Goal: Information Seeking & Learning: Learn about a topic

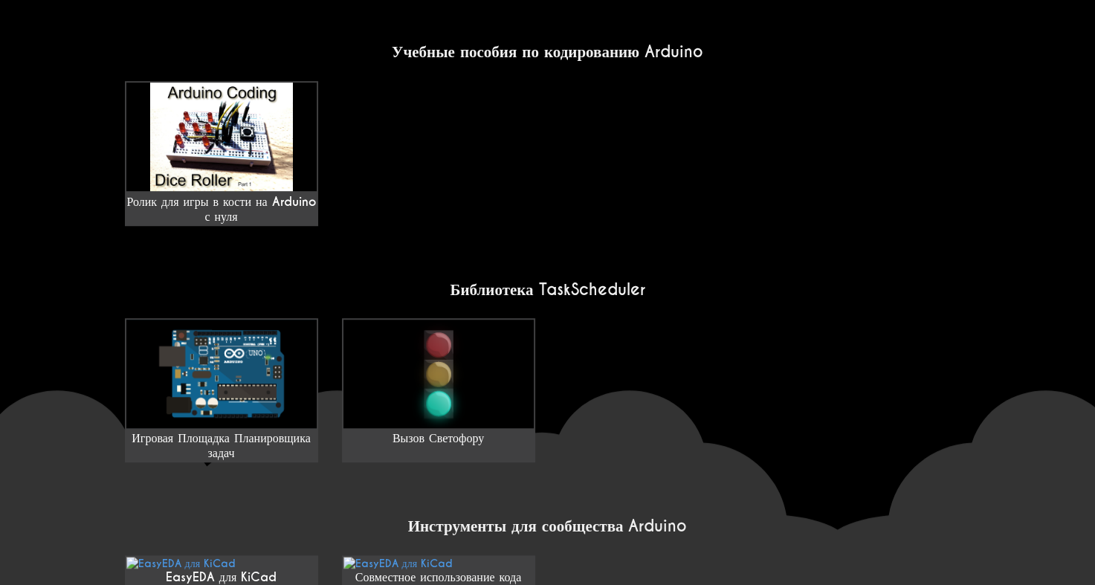
scroll to position [1039, 0]
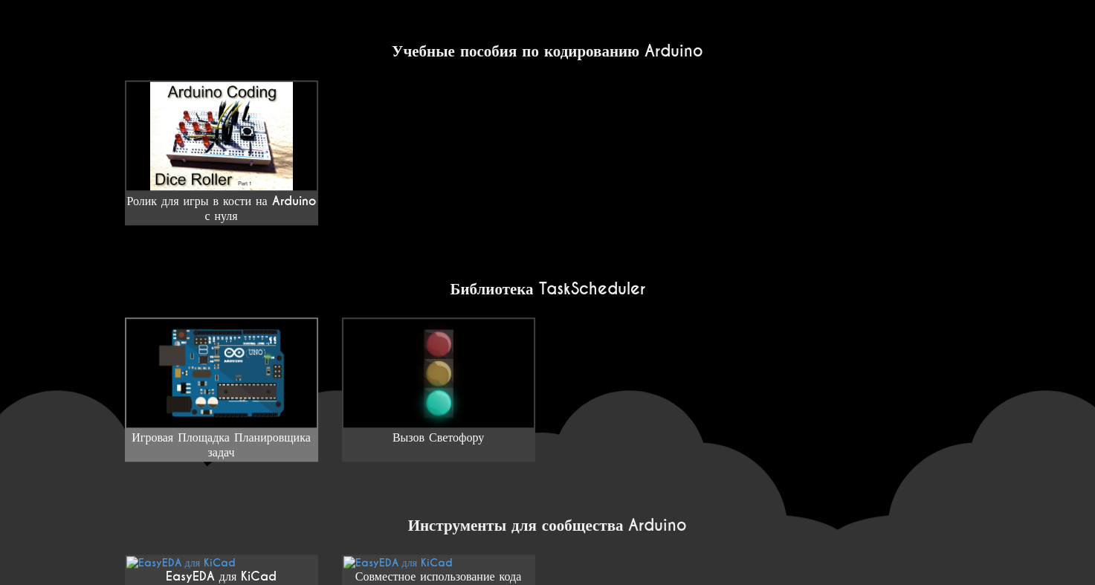
click at [262, 398] on link "Игровая Площадка Планировщика задач" at bounding box center [221, 390] width 193 height 144
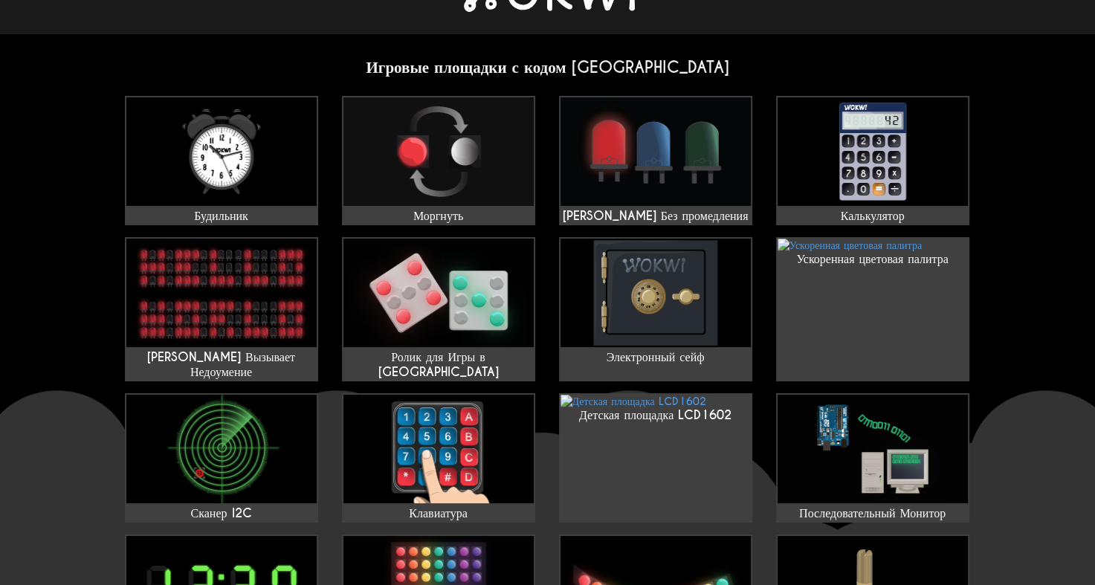
scroll to position [0, 0]
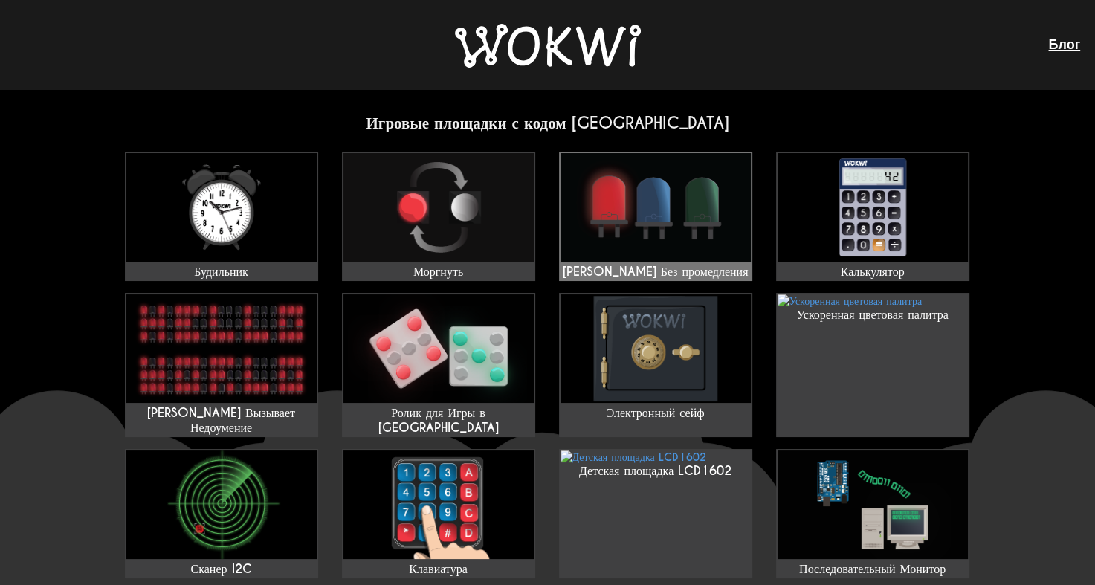
click at [619, 253] on img at bounding box center [656, 207] width 190 height 109
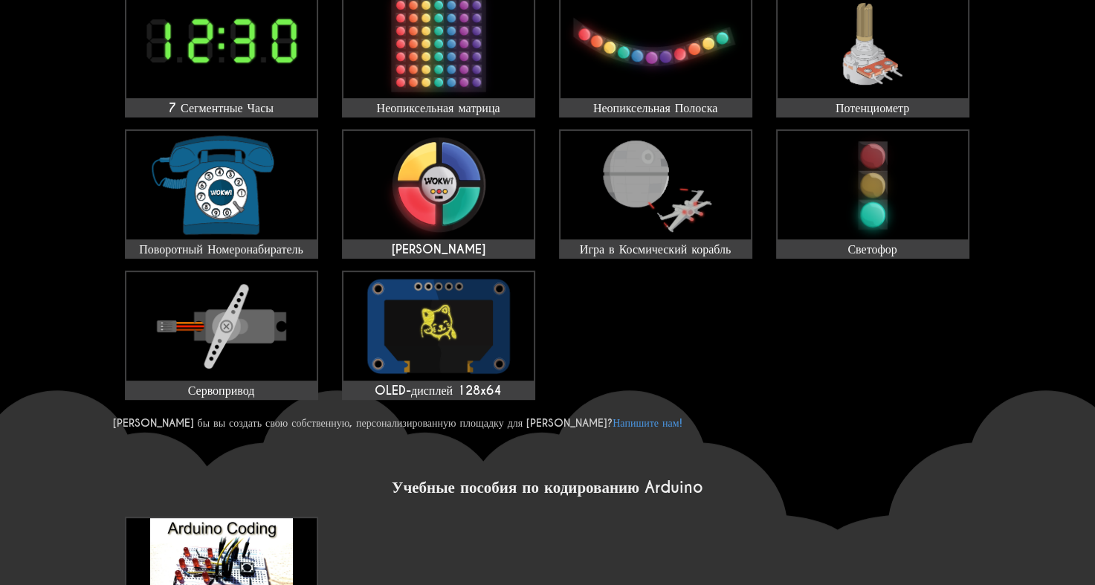
scroll to position [607, 0]
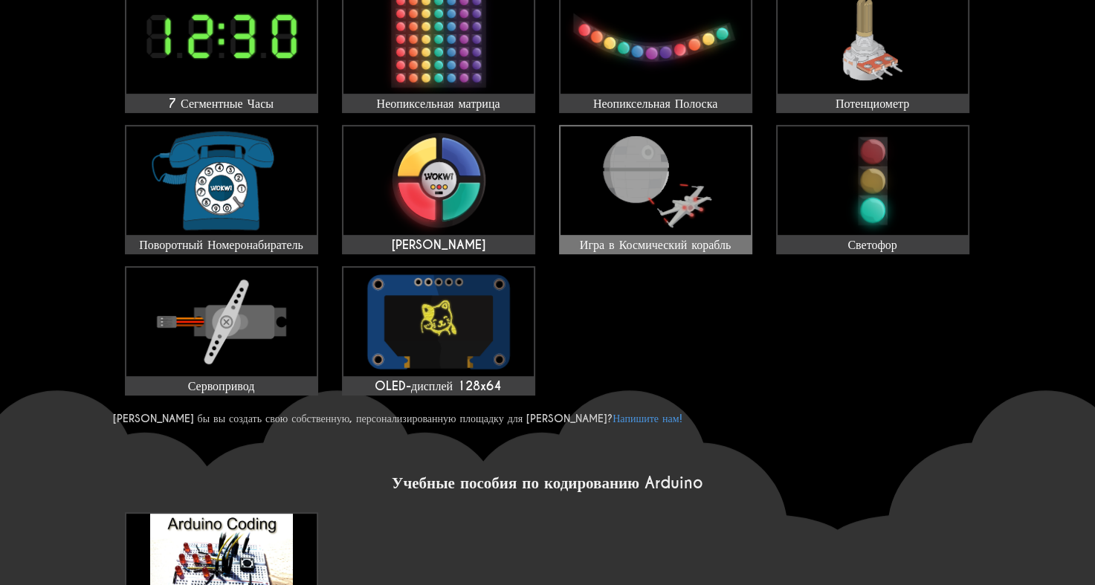
click at [628, 157] on img at bounding box center [656, 180] width 190 height 109
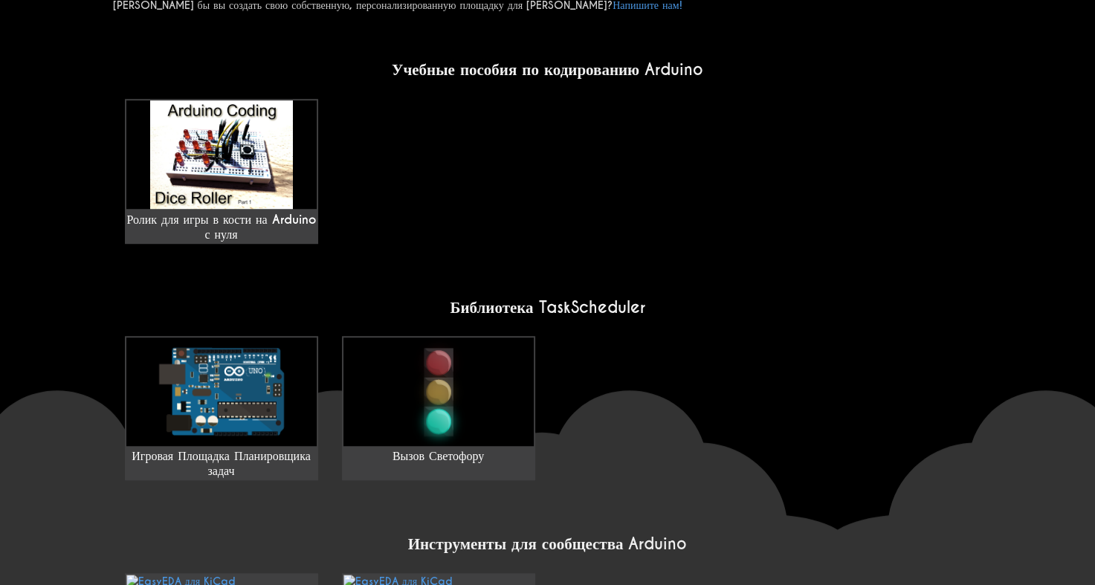
scroll to position [1059, 0]
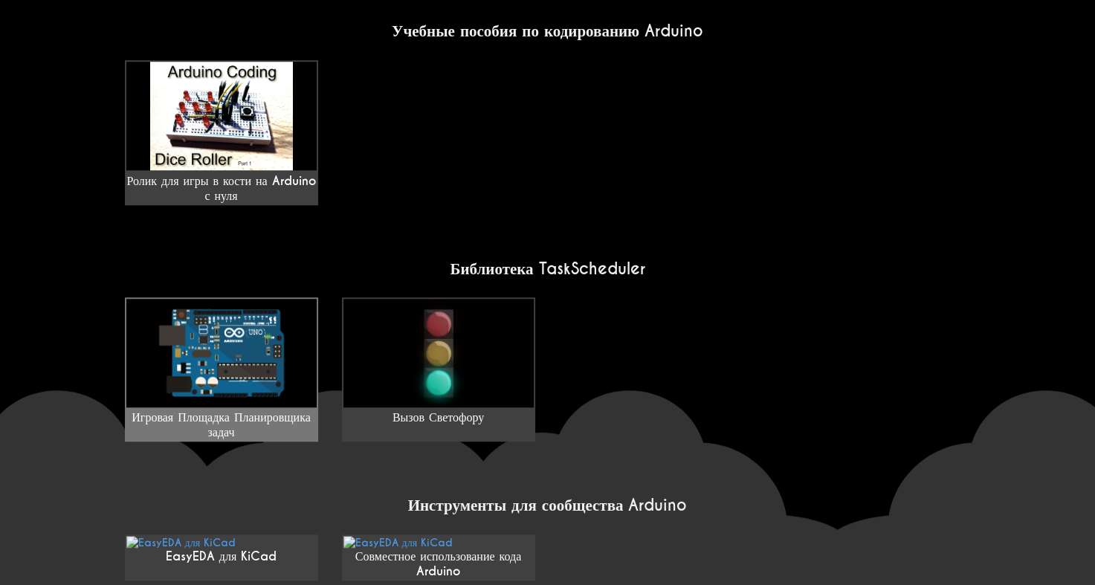
click at [270, 299] on img at bounding box center [221, 353] width 190 height 109
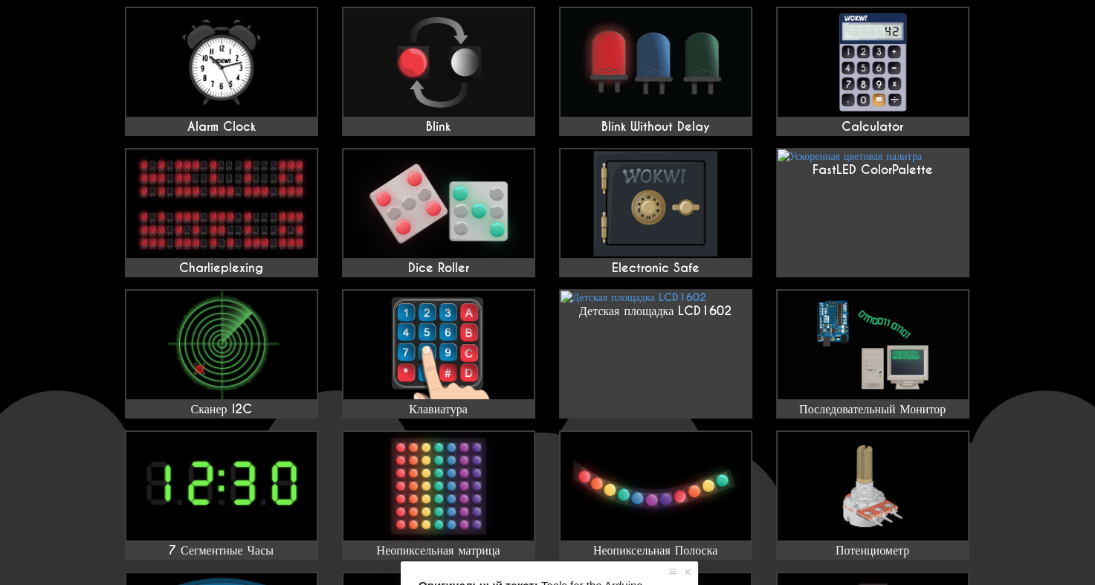
scroll to position [0, 0]
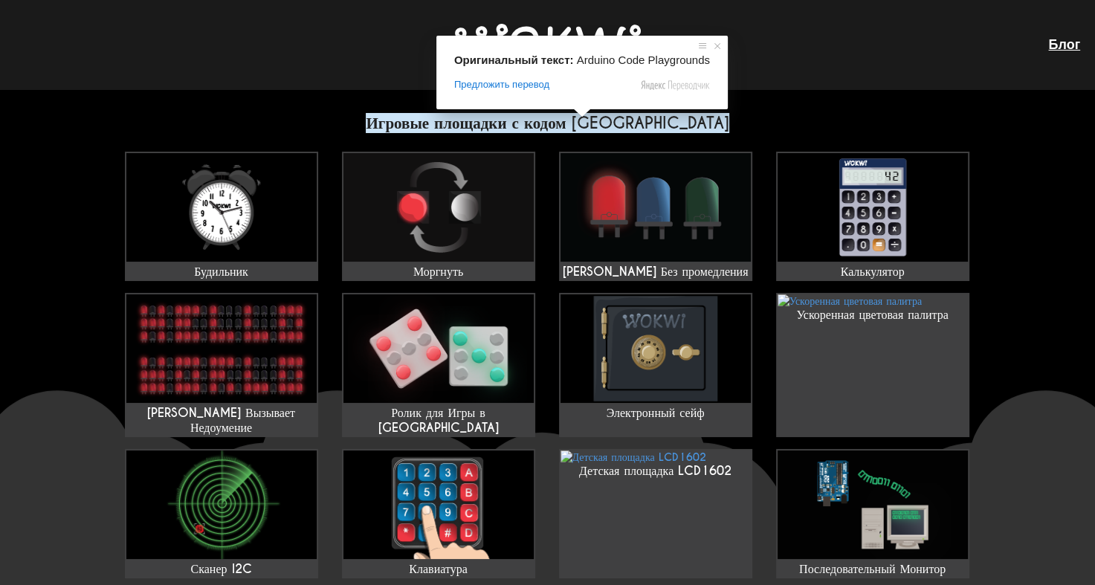
click at [586, 121] on ya-tr-span "Игровые площадки с кодом Arduino" at bounding box center [547, 123] width 363 height 20
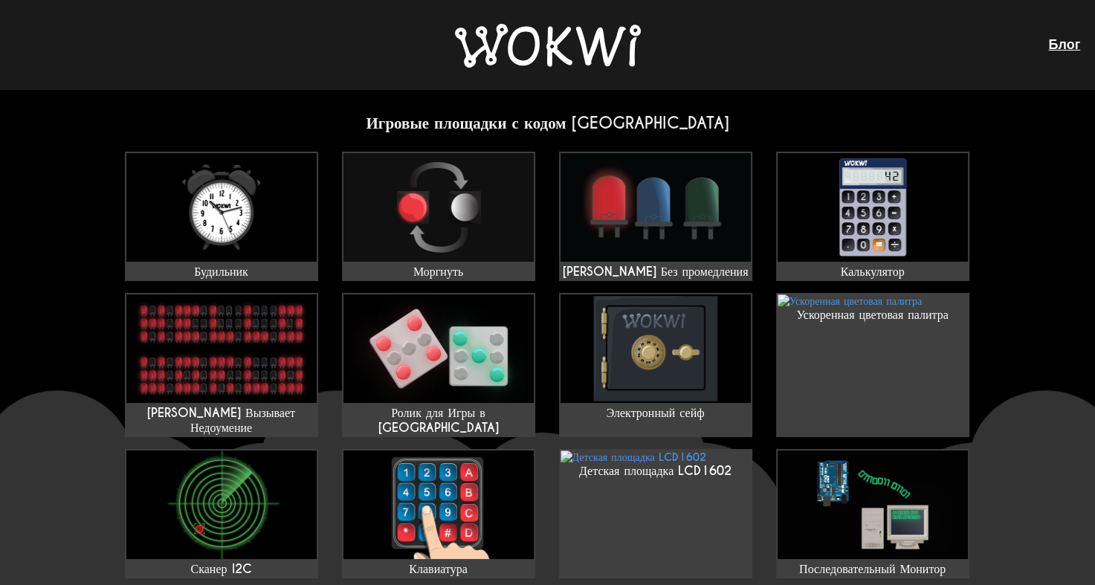
click at [585, 39] on img at bounding box center [548, 46] width 186 height 44
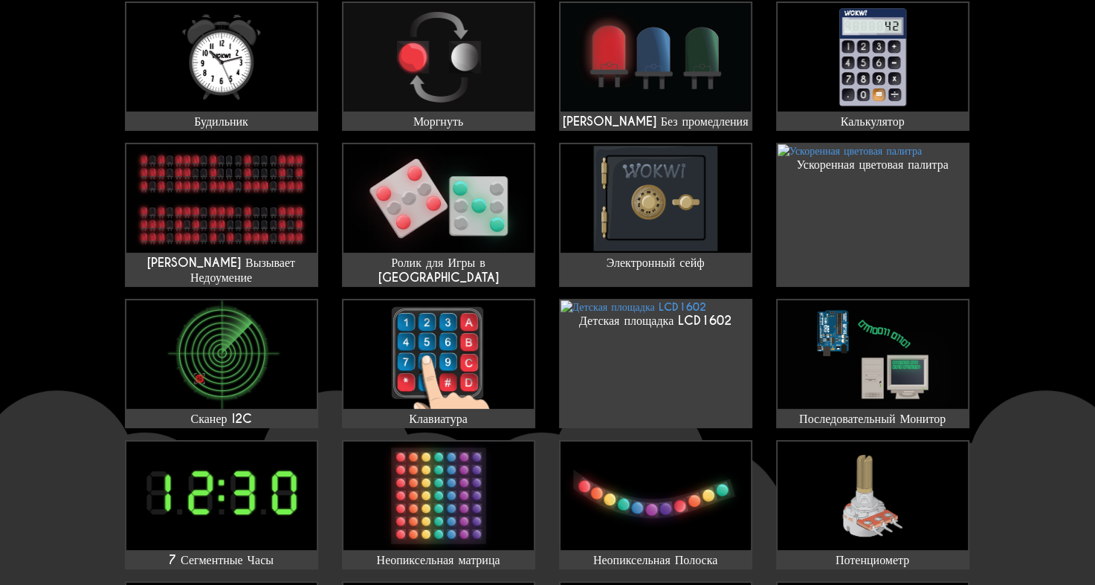
scroll to position [158, 0]
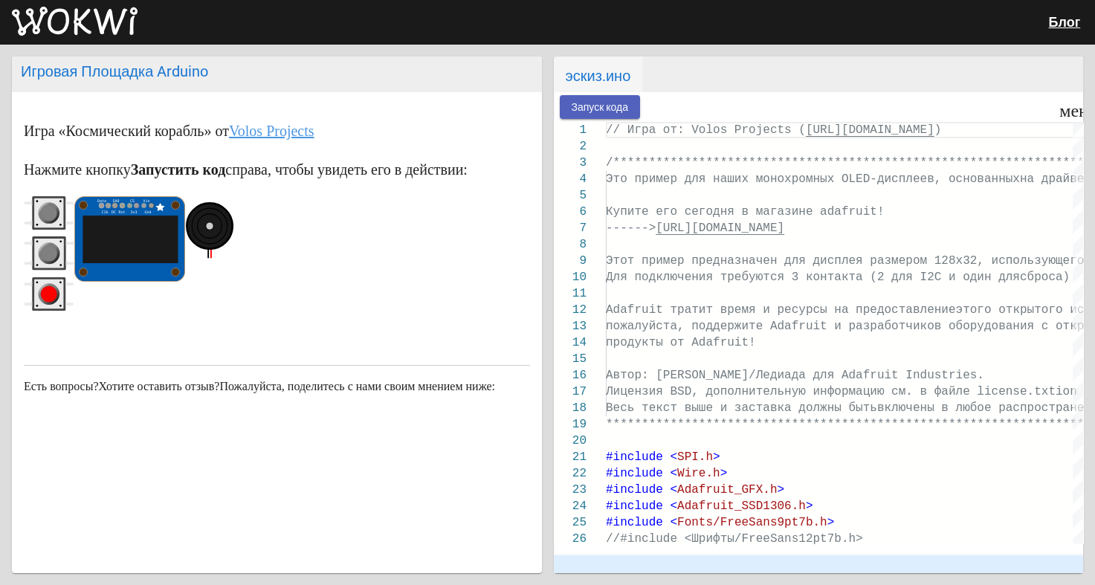
click at [611, 114] on button "Запуск кода" at bounding box center [600, 106] width 81 height 23
click at [37, 295] on rect "красная кнопка" at bounding box center [49, 295] width 30 height 30
click at [48, 252] on circle "серая кнопка" at bounding box center [49, 253] width 16 height 16
click at [51, 251] on circle "серая кнопка" at bounding box center [49, 253] width 16 height 16
click at [48, 209] on circle "серая кнопка" at bounding box center [49, 213] width 16 height 16
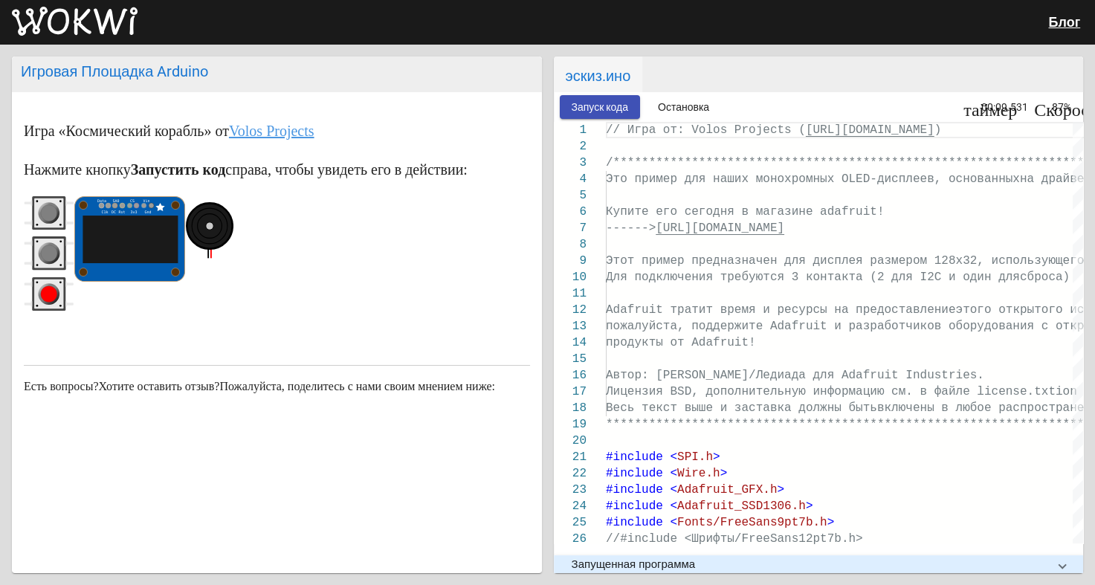
click at [48, 209] on circle "серая кнопка" at bounding box center [49, 213] width 16 height 16
click at [53, 291] on circle "красная кнопка" at bounding box center [49, 294] width 16 height 16
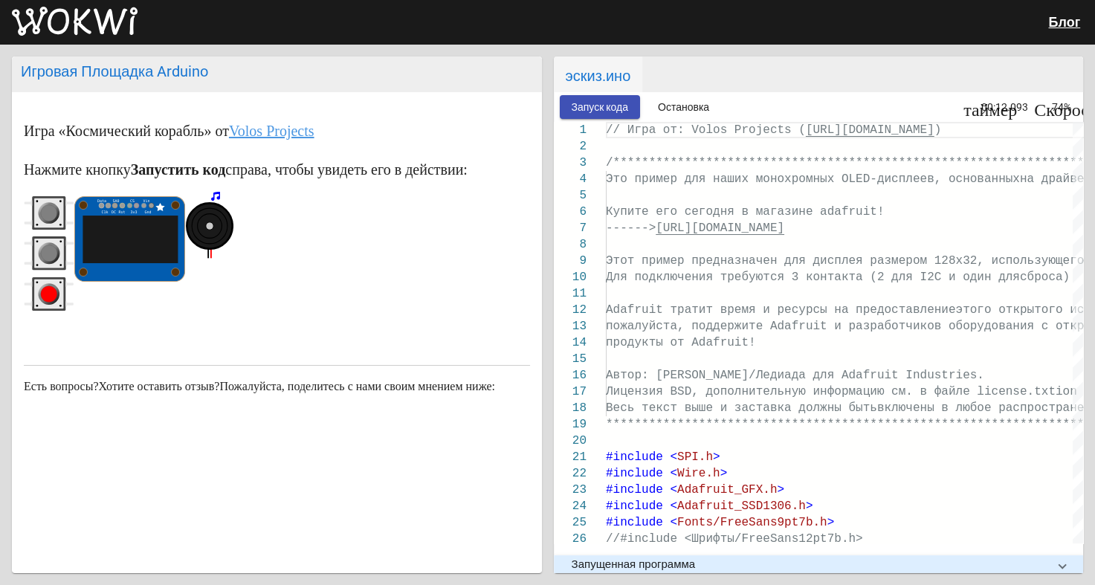
click at [53, 291] on circle "красная кнопка" at bounding box center [49, 294] width 16 height 16
click at [51, 286] on circle "красная кнопка" at bounding box center [49, 294] width 16 height 16
drag, startPoint x: 51, startPoint y: 286, endPoint x: 36, endPoint y: 233, distance: 55.8
click at [36, 233] on div at bounding box center [49, 256] width 51 height 121
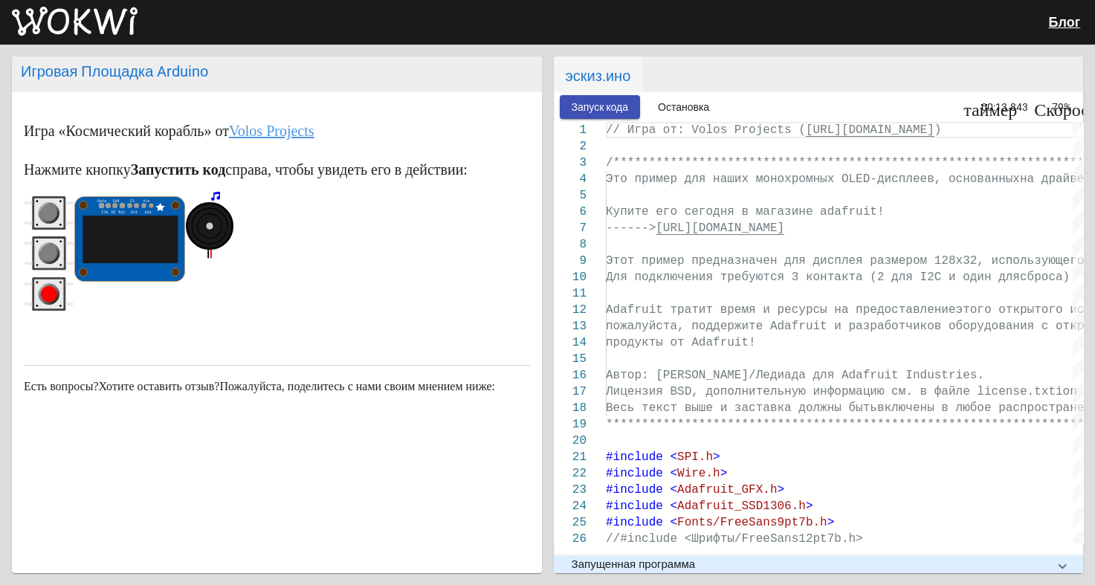
drag, startPoint x: 36, startPoint y: 233, endPoint x: 48, endPoint y: 247, distance: 19.0
click at [48, 247] on div at bounding box center [49, 256] width 51 height 121
click at [48, 247] on circle "серая кнопка" at bounding box center [49, 253] width 16 height 16
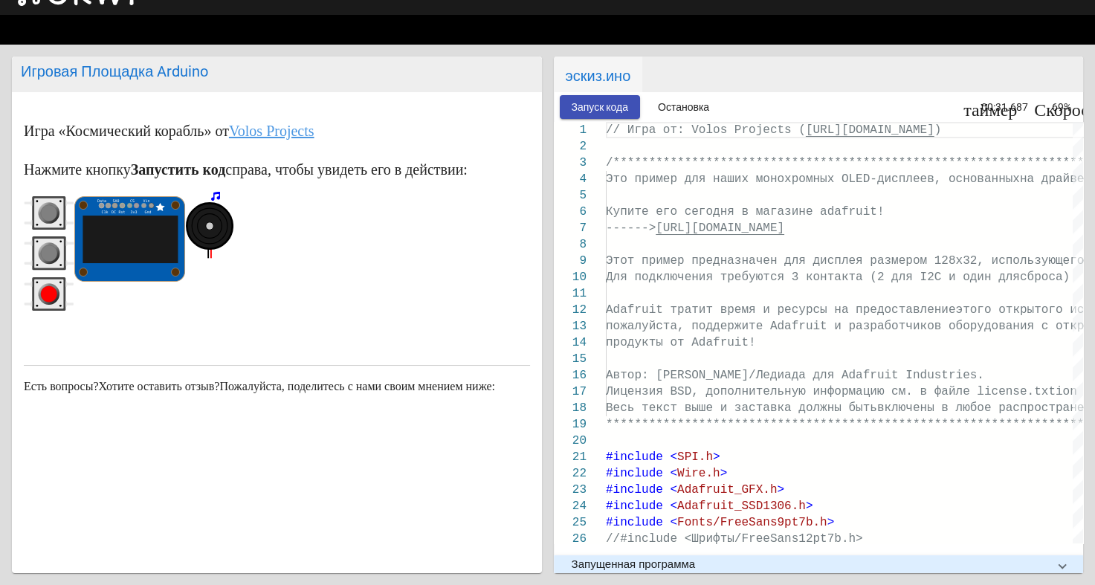
click at [43, 250] on circle "серая кнопка" at bounding box center [49, 253] width 16 height 16
click at [45, 193] on markdown "Игра «Космический корабль» от Volos Projects Нажмите кнопку Запустить код справ…" at bounding box center [277, 218] width 506 height 199
click at [47, 213] on circle "серая кнопка" at bounding box center [49, 213] width 16 height 16
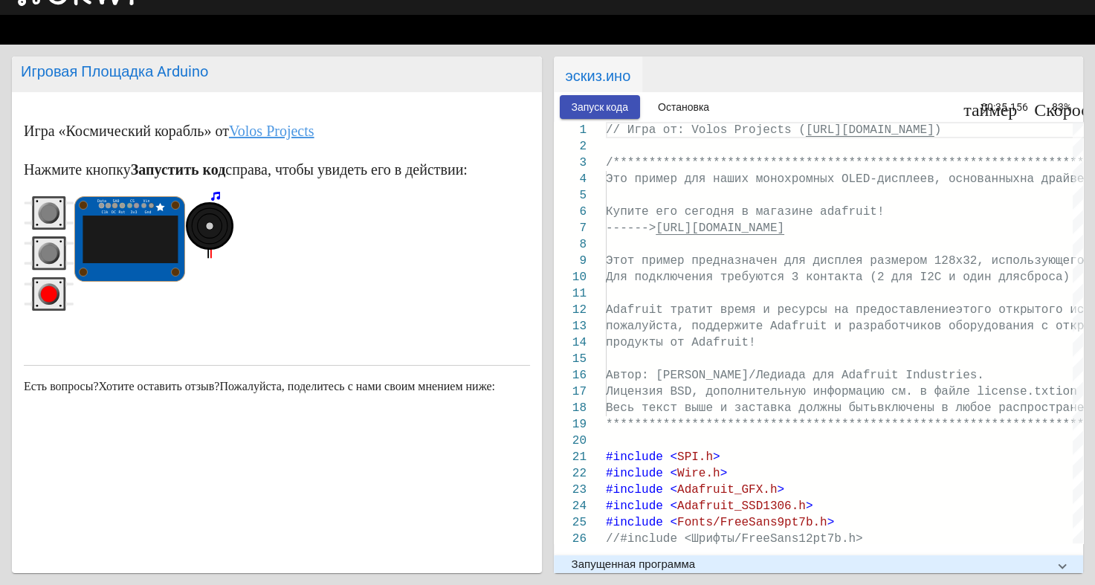
click at [47, 213] on circle "серая кнопка" at bounding box center [49, 213] width 16 height 16
click at [48, 259] on circle "серая кнопка" at bounding box center [49, 253] width 16 height 16
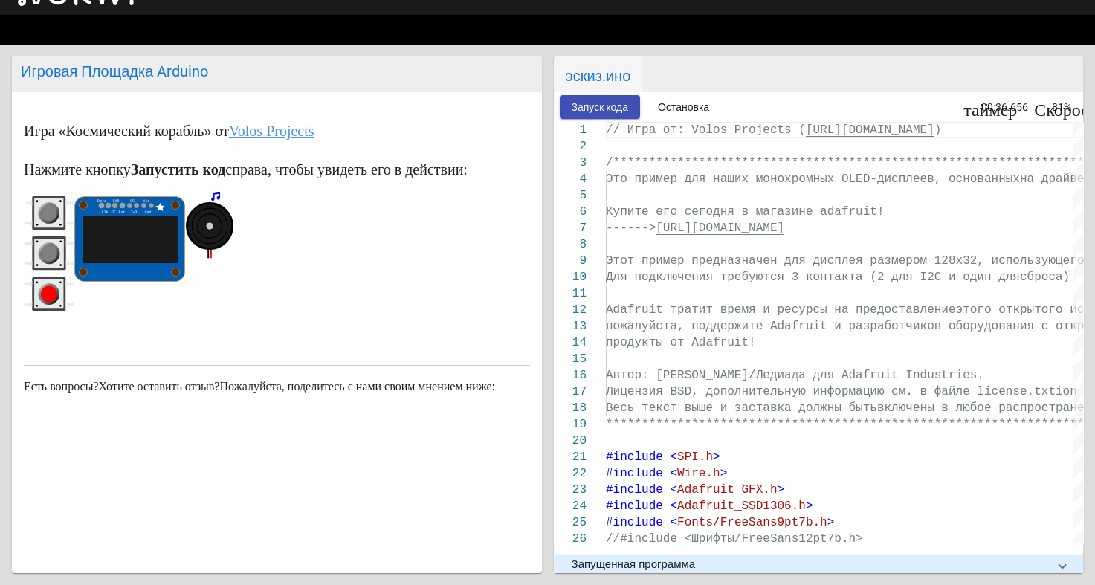
click at [48, 259] on circle "серая кнопка" at bounding box center [49, 253] width 16 height 16
drag, startPoint x: 48, startPoint y: 259, endPoint x: 51, endPoint y: 219, distance: 39.5
click at [51, 219] on div at bounding box center [49, 256] width 51 height 121
click at [51, 219] on circle "серая кнопка" at bounding box center [49, 213] width 16 height 16
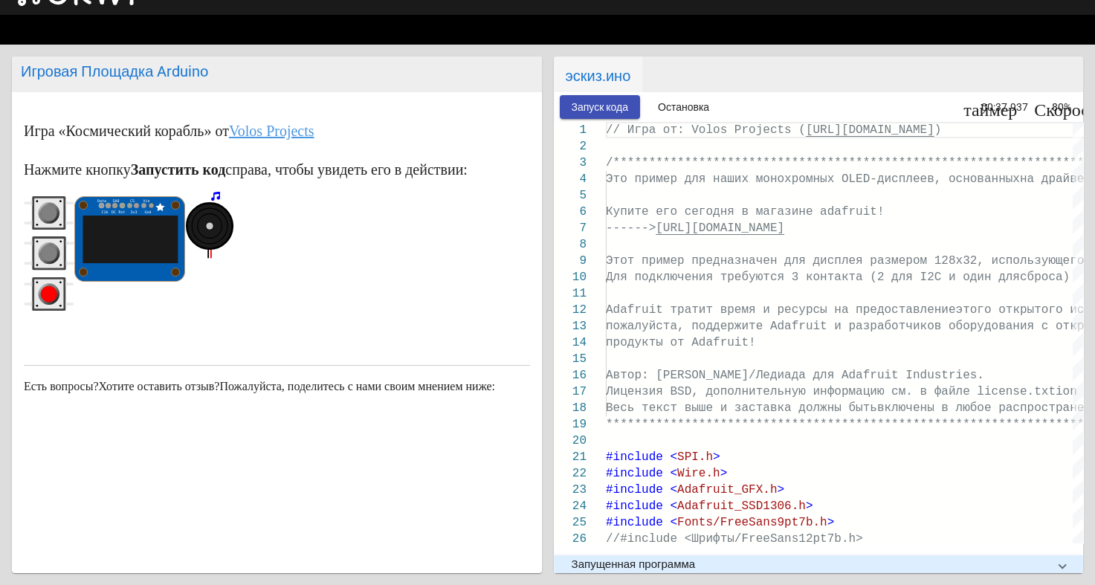
click at [51, 219] on circle "серая кнопка" at bounding box center [49, 213] width 16 height 16
drag, startPoint x: 51, startPoint y: 219, endPoint x: 42, endPoint y: 198, distance: 23.1
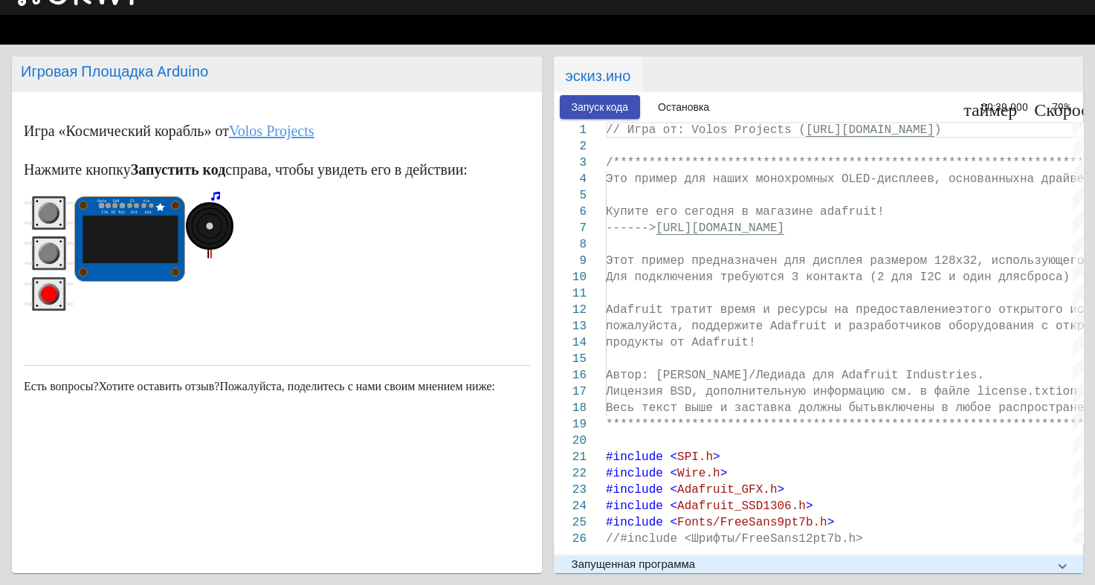
click at [42, 198] on icon "серая кнопка" at bounding box center [49, 212] width 51 height 33
click at [48, 215] on circle "серая кнопка" at bounding box center [49, 213] width 16 height 16
drag, startPoint x: 48, startPoint y: 215, endPoint x: 48, endPoint y: 249, distance: 34.2
click at [48, 249] on div at bounding box center [49, 256] width 51 height 121
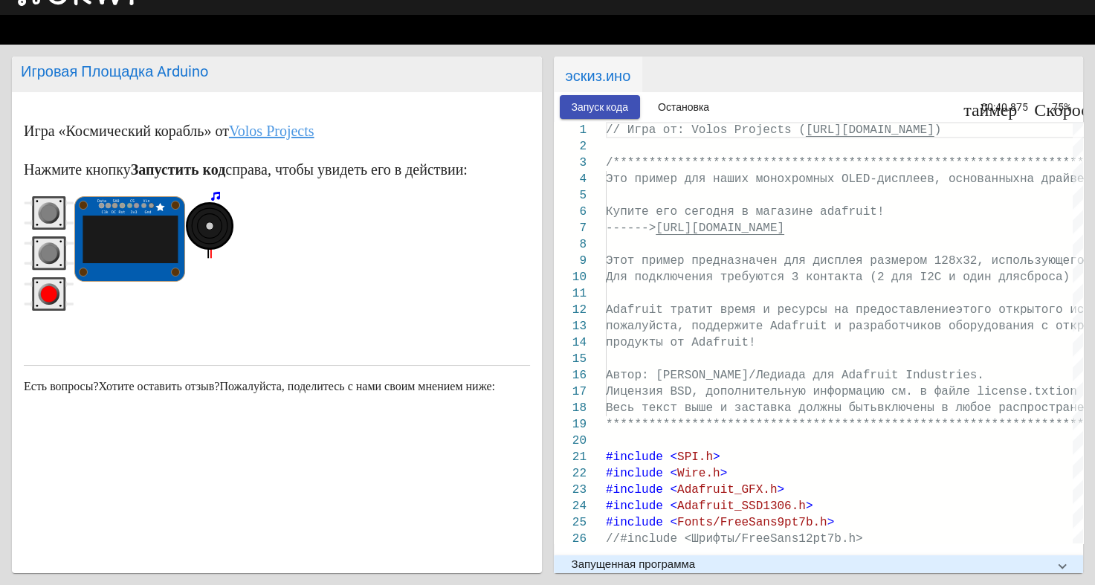
click at [48, 249] on circle "серая кнопка" at bounding box center [49, 253] width 16 height 16
click at [47, 211] on circle "серая кнопка" at bounding box center [49, 213] width 16 height 16
click at [42, 244] on rect "серая кнопка" at bounding box center [49, 254] width 30 height 30
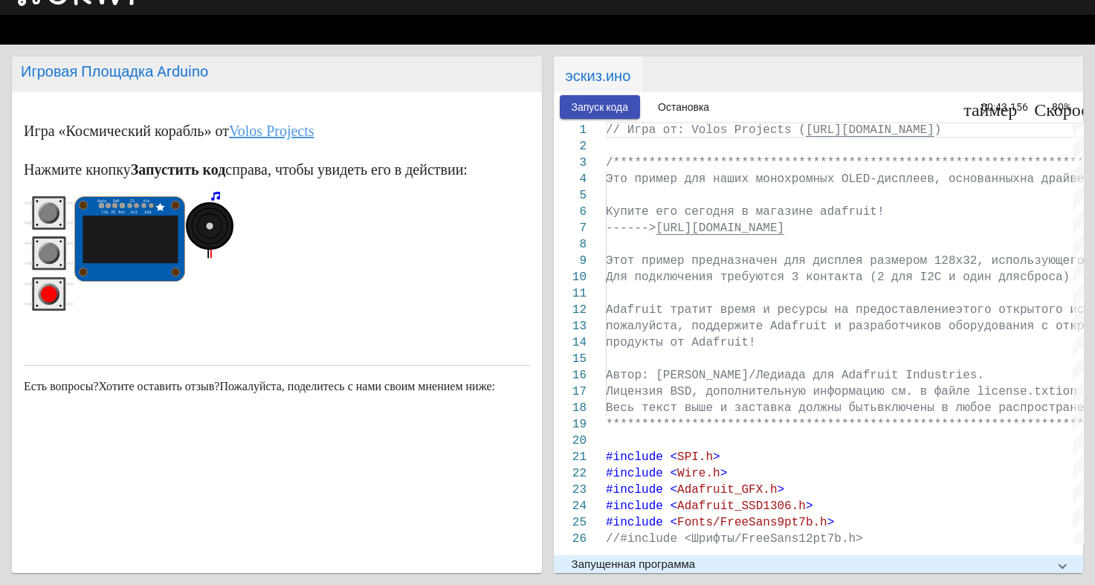
click at [42, 244] on rect "серая кнопка" at bounding box center [49, 254] width 30 height 30
click at [44, 217] on circle "серая кнопка" at bounding box center [49, 213] width 16 height 16
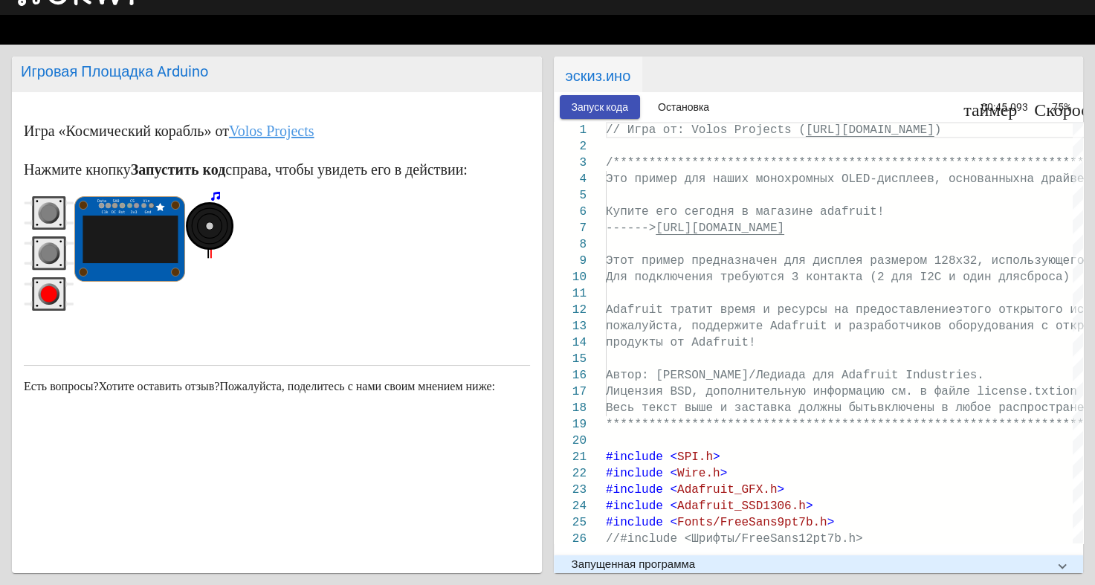
click at [44, 217] on circle "серая кнопка" at bounding box center [49, 213] width 16 height 16
click at [49, 247] on circle "серая кнопка" at bounding box center [49, 253] width 16 height 16
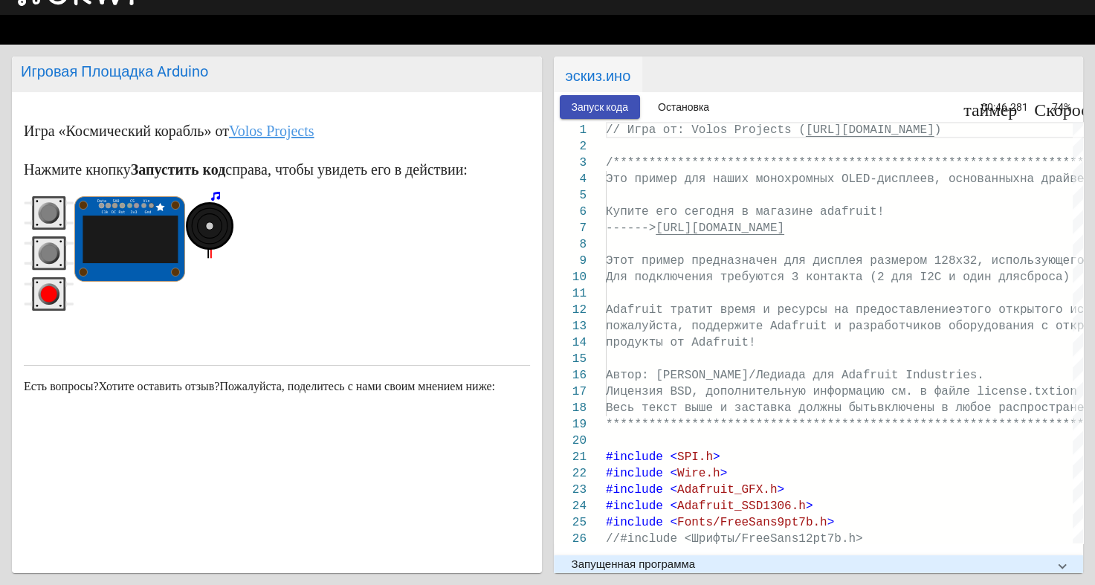
click at [49, 247] on circle "серая кнопка" at bounding box center [49, 253] width 16 height 16
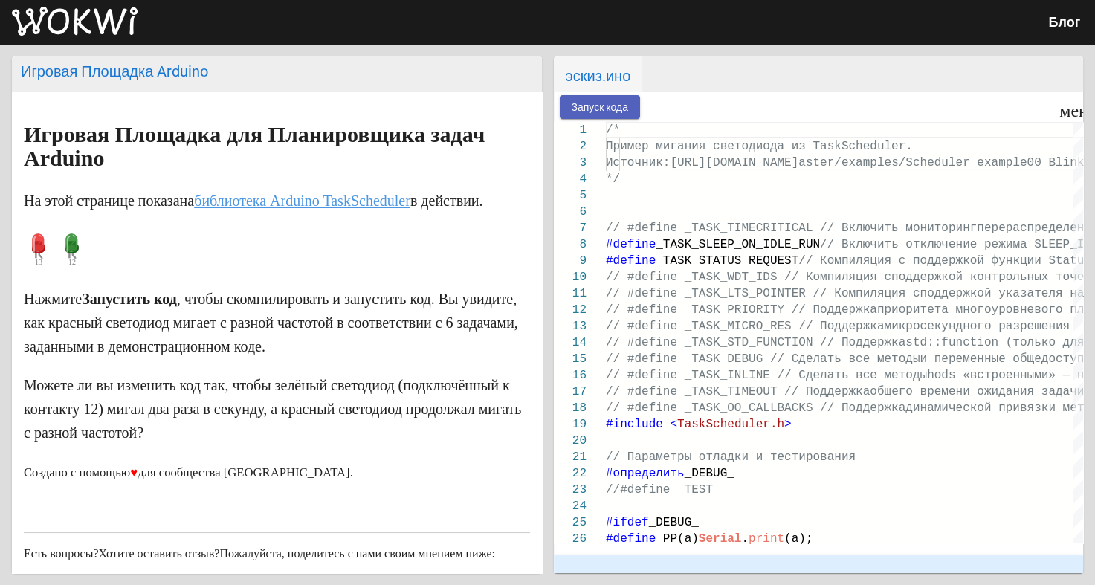
click at [593, 112] on ya-tr-span "Запуск кода" at bounding box center [600, 108] width 57 height 12
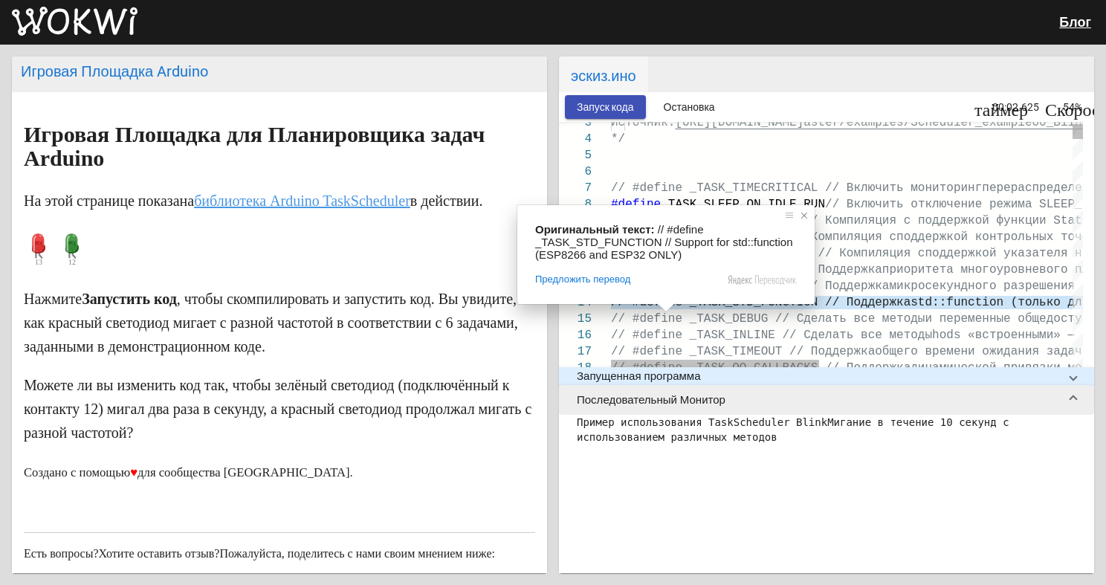
click at [804, 214] on span at bounding box center [804, 215] width 15 height 15
